Goal: Task Accomplishment & Management: Use online tool/utility

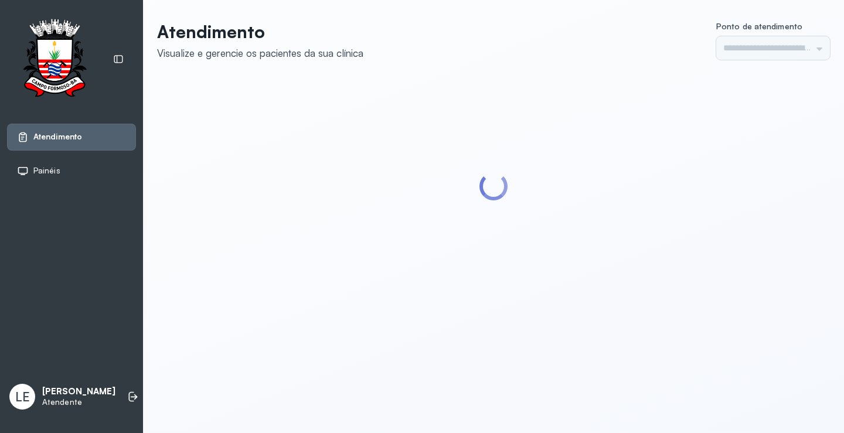
type input "*********"
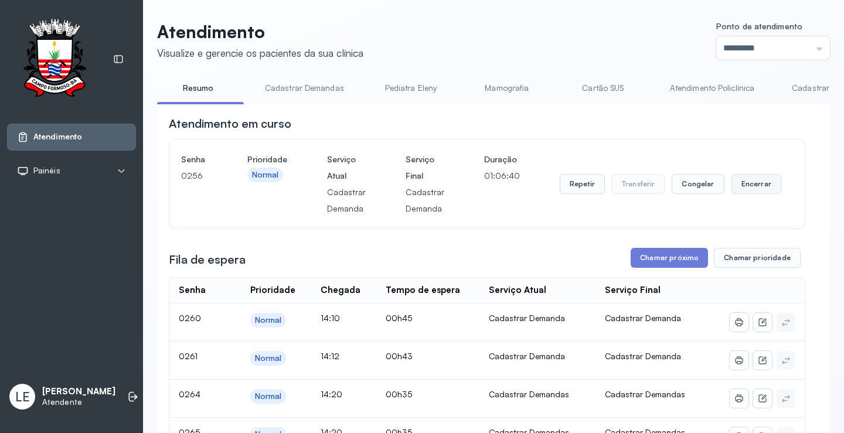
click at [738, 191] on button "Encerrar" at bounding box center [757, 184] width 50 height 20
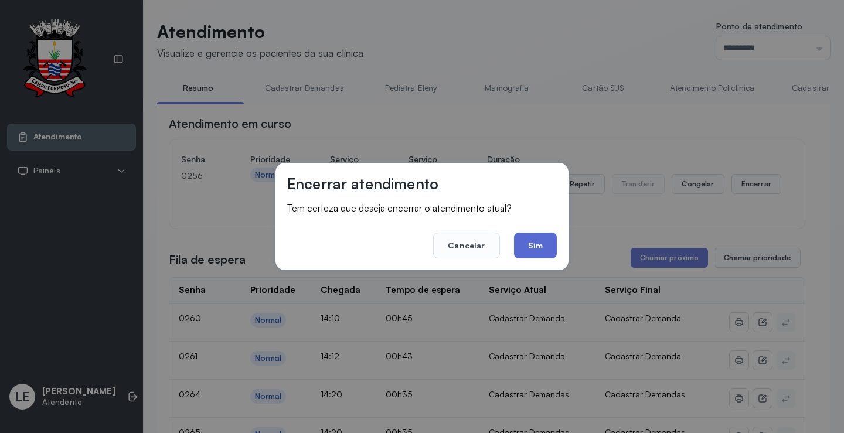
click at [541, 244] on button "Sim" at bounding box center [535, 246] width 43 height 26
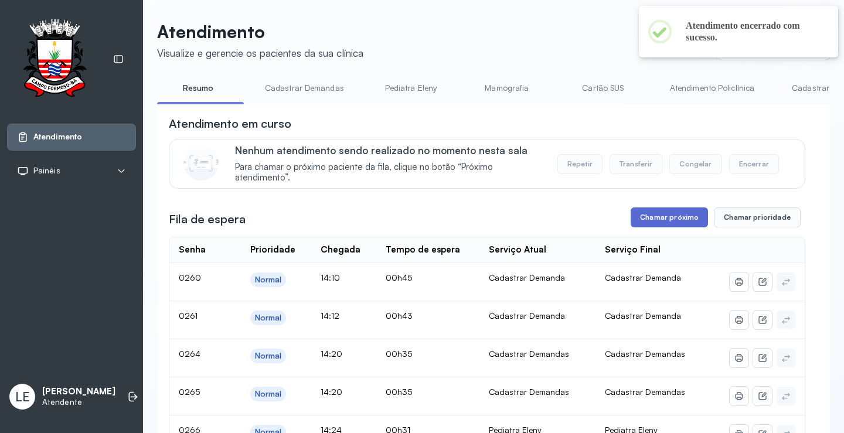
click at [682, 223] on button "Chamar próximo" at bounding box center [669, 218] width 77 height 20
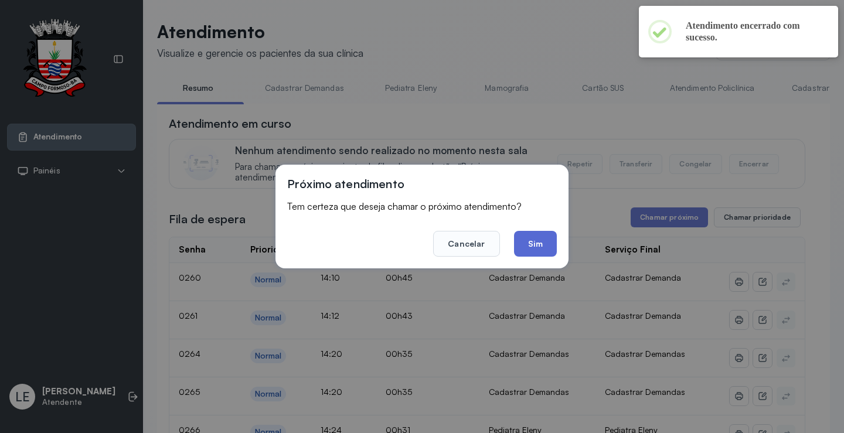
click at [551, 251] on button "Sim" at bounding box center [535, 244] width 43 height 26
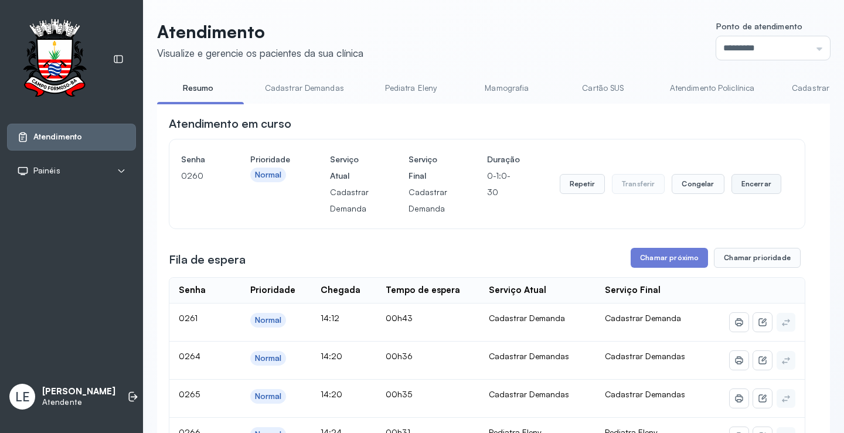
click at [753, 182] on button "Encerrar" at bounding box center [757, 184] width 50 height 20
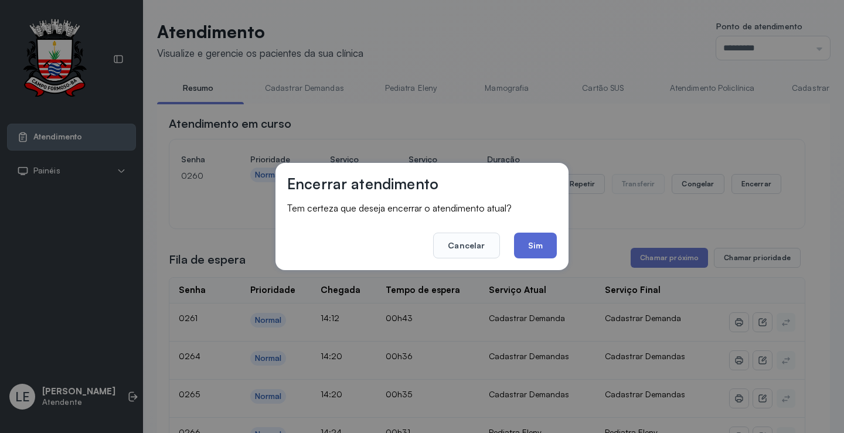
click at [530, 249] on button "Sim" at bounding box center [535, 246] width 43 height 26
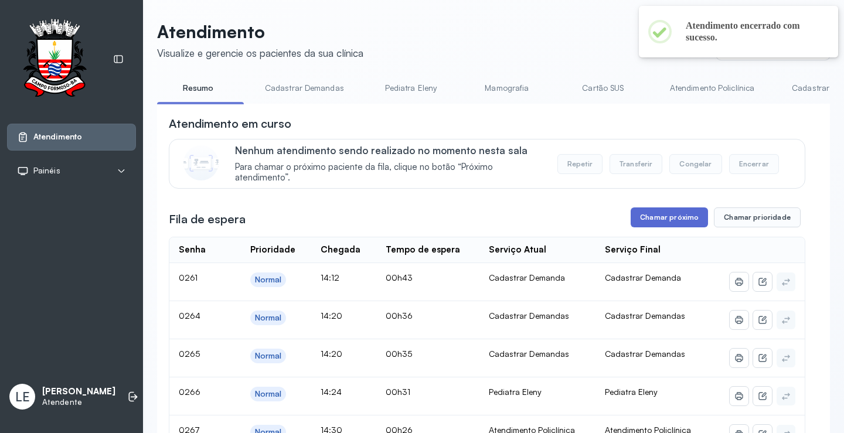
click at [659, 220] on button "Chamar próximo" at bounding box center [669, 218] width 77 height 20
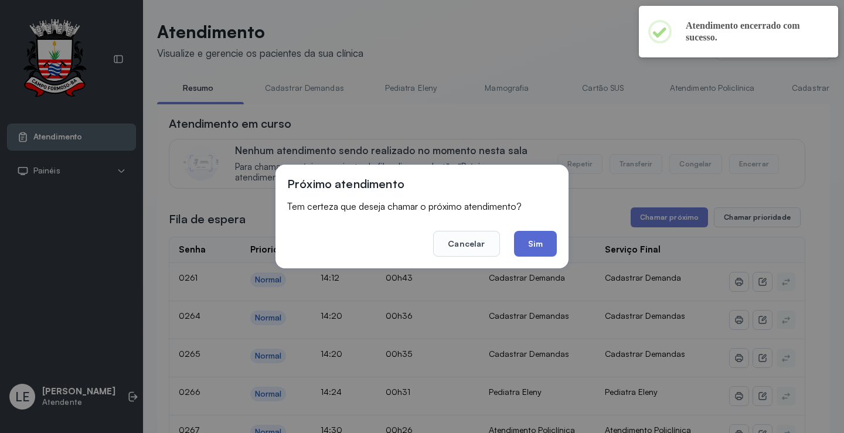
click at [521, 244] on button "Sim" at bounding box center [535, 244] width 43 height 26
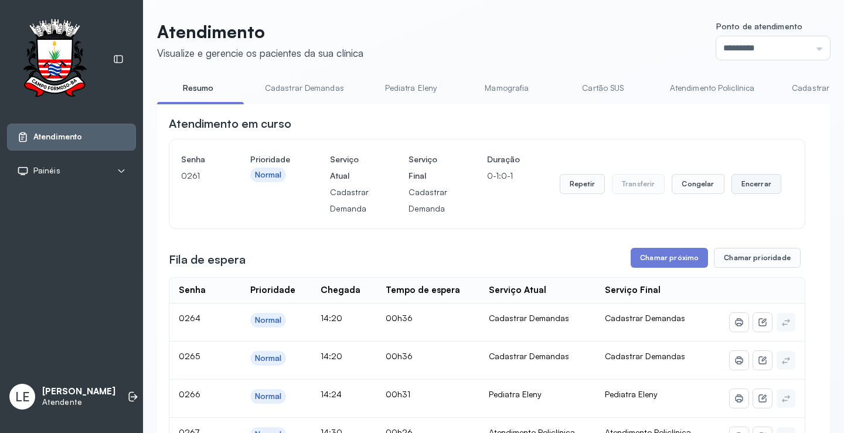
click at [759, 185] on button "Encerrar" at bounding box center [757, 184] width 50 height 20
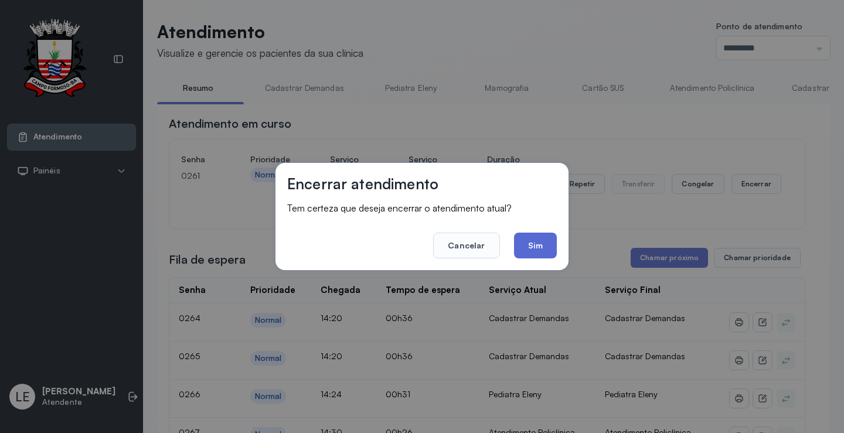
click at [543, 243] on button "Sim" at bounding box center [535, 246] width 43 height 26
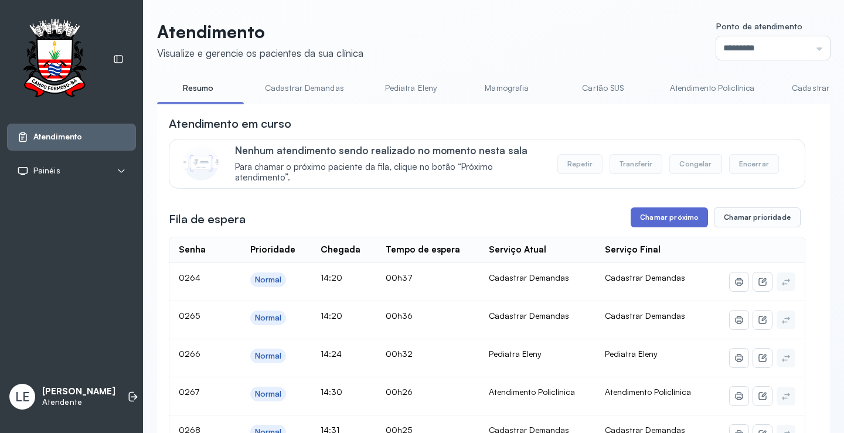
click at [650, 216] on button "Chamar próximo" at bounding box center [669, 218] width 77 height 20
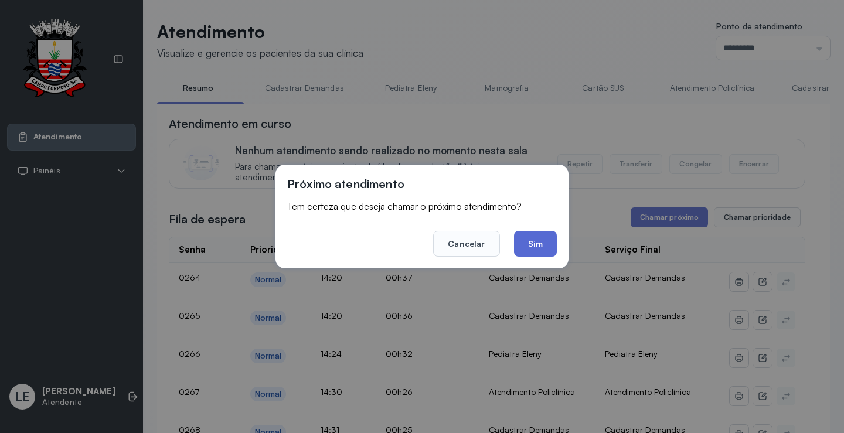
click at [547, 247] on button "Sim" at bounding box center [535, 244] width 43 height 26
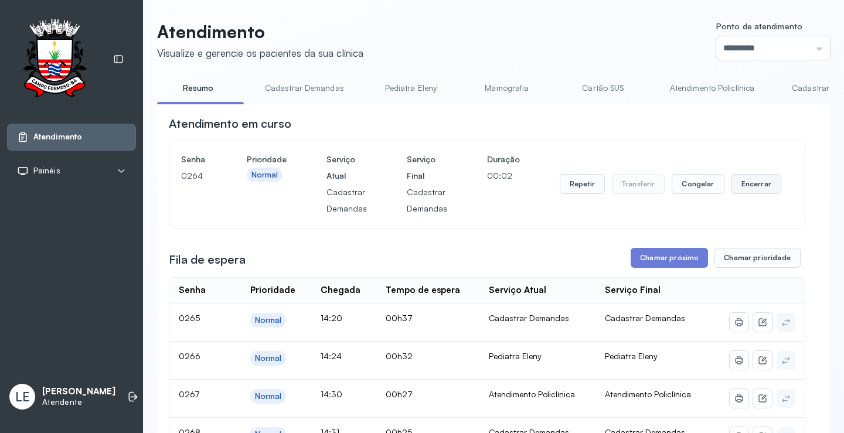
click at [736, 186] on button "Encerrar" at bounding box center [757, 184] width 50 height 20
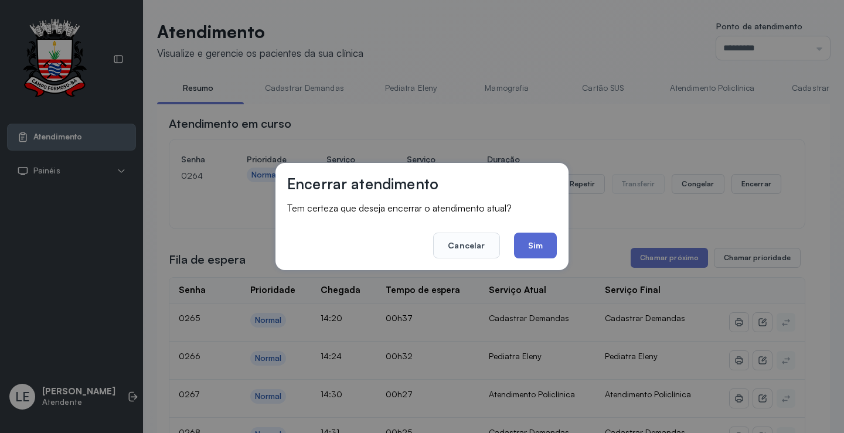
click at [524, 240] on button "Sim" at bounding box center [535, 246] width 43 height 26
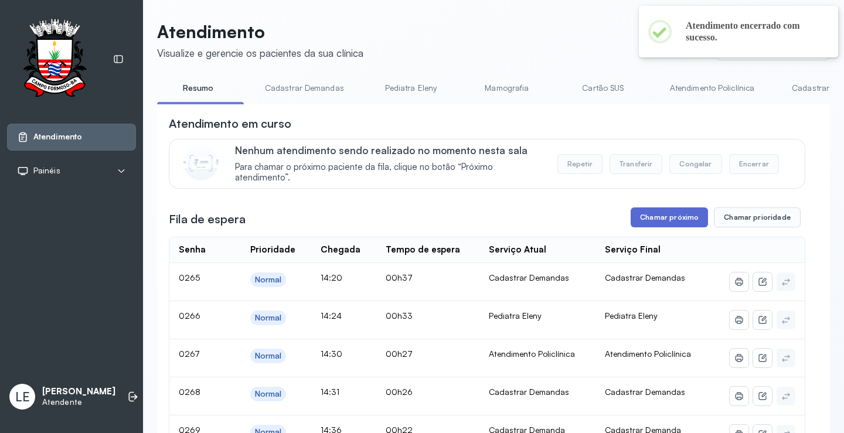
click at [663, 219] on button "Chamar próximo" at bounding box center [669, 218] width 77 height 20
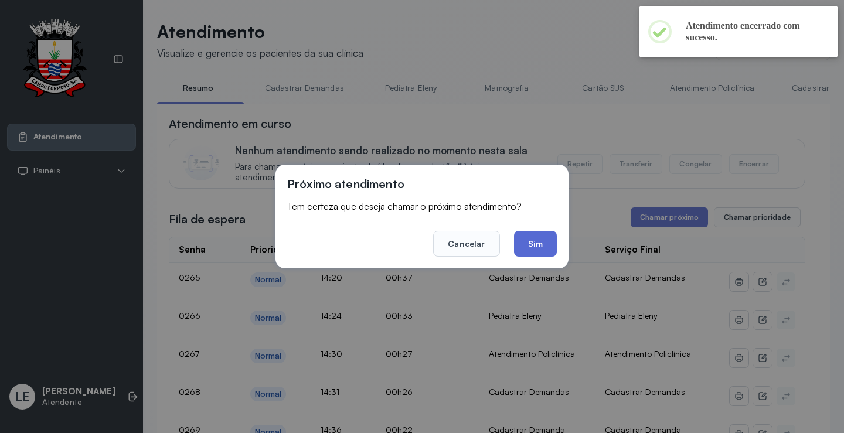
click at [549, 247] on button "Sim" at bounding box center [535, 244] width 43 height 26
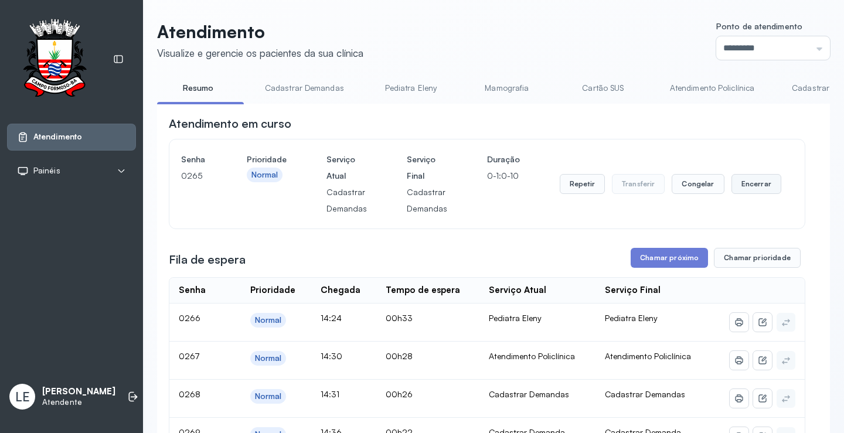
click at [765, 185] on button "Encerrar" at bounding box center [757, 184] width 50 height 20
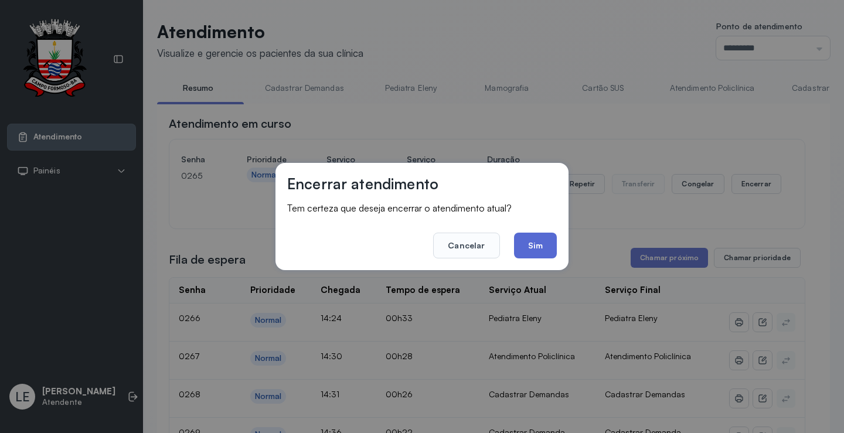
click at [550, 257] on button "Sim" at bounding box center [535, 246] width 43 height 26
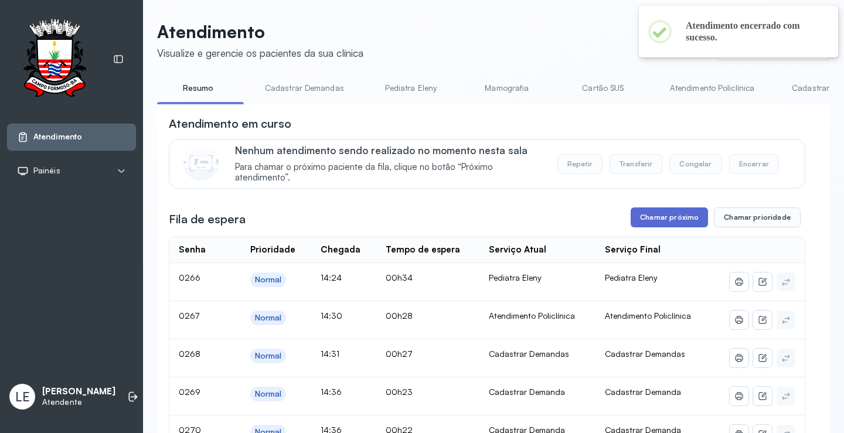
click at [692, 215] on button "Chamar próximo" at bounding box center [669, 218] width 77 height 20
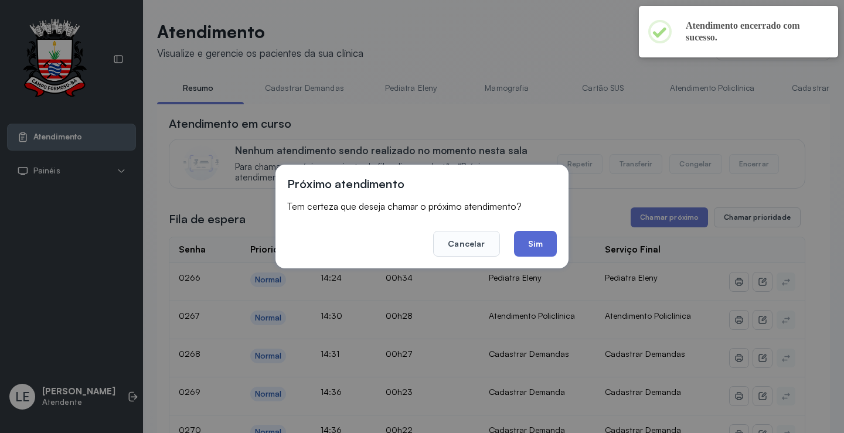
click at [552, 250] on button "Sim" at bounding box center [535, 244] width 43 height 26
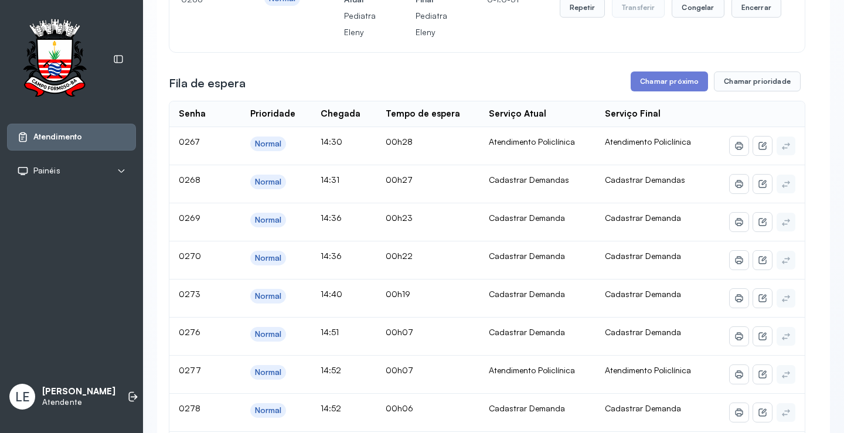
scroll to position [118, 0]
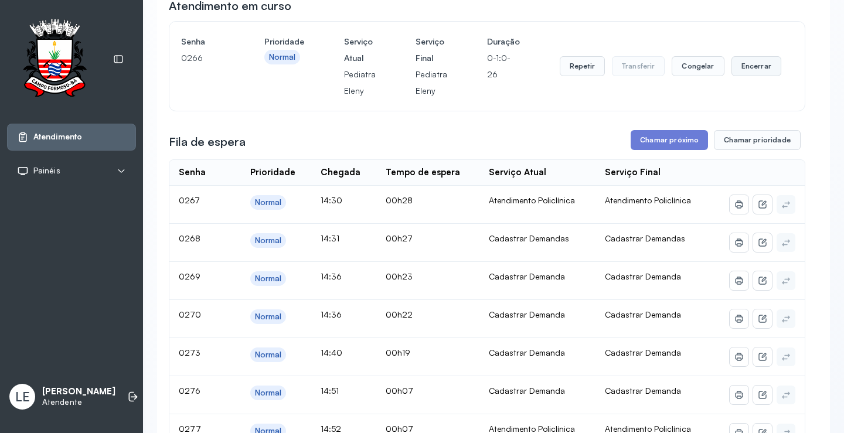
click at [733, 69] on button "Encerrar" at bounding box center [757, 66] width 50 height 20
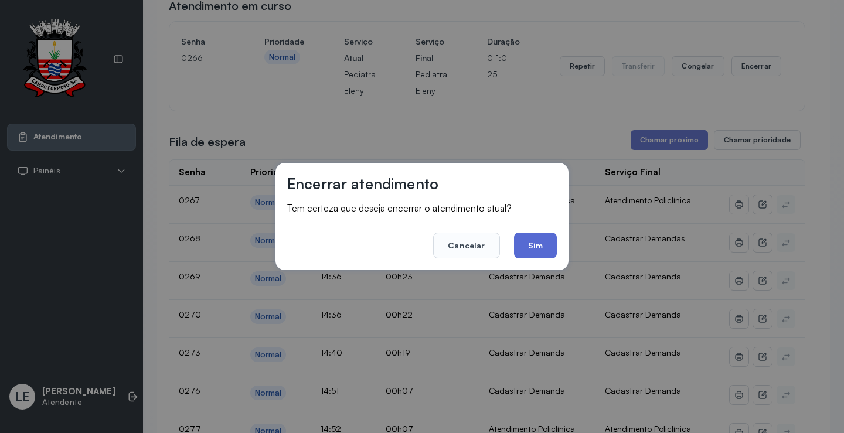
click at [534, 253] on button "Sim" at bounding box center [535, 246] width 43 height 26
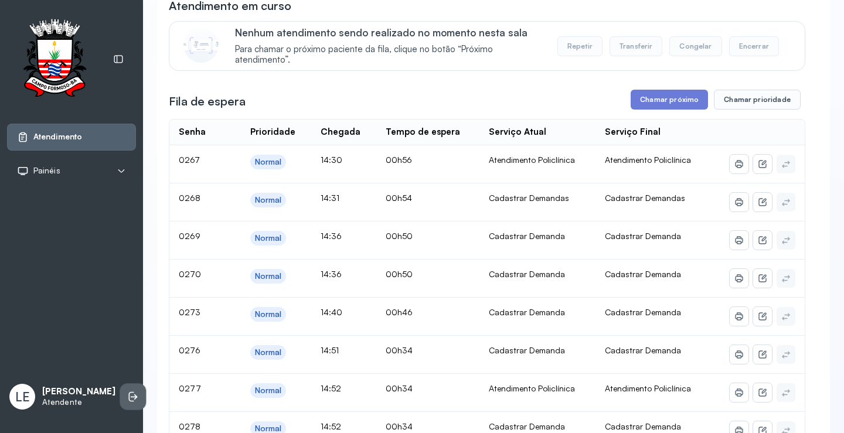
click at [127, 399] on icon at bounding box center [133, 397] width 12 height 12
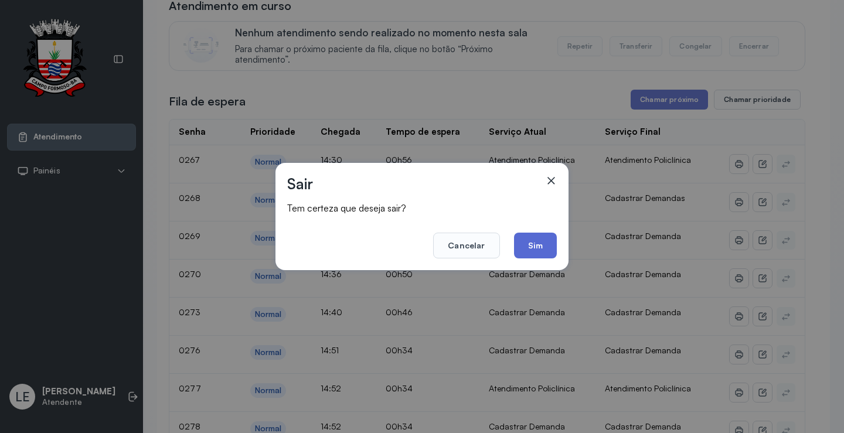
drag, startPoint x: 532, startPoint y: 244, endPoint x: 223, endPoint y: 128, distance: 330.3
click at [532, 244] on button "Sim" at bounding box center [535, 246] width 43 height 26
